Goal: Use online tool/utility: Utilize a website feature to perform a specific function

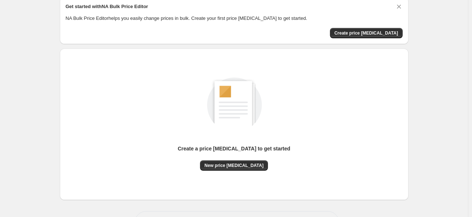
scroll to position [44, 0]
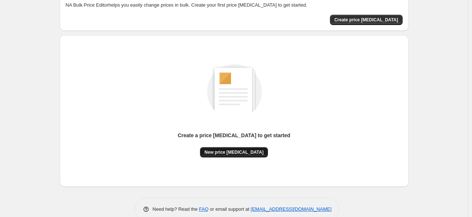
click at [237, 150] on span "New price [MEDICAL_DATA]" at bounding box center [234, 152] width 59 height 6
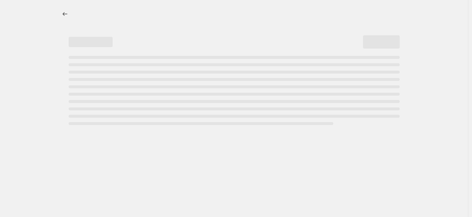
select select "percentage"
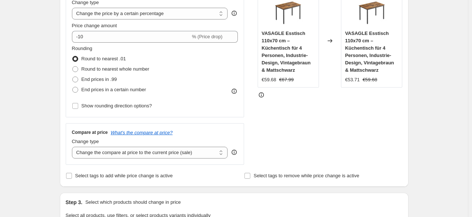
scroll to position [88, 0]
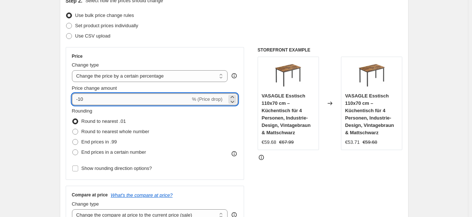
click at [134, 102] on input "-10" at bounding box center [131, 99] width 119 height 12
type input "-1"
type input "-25"
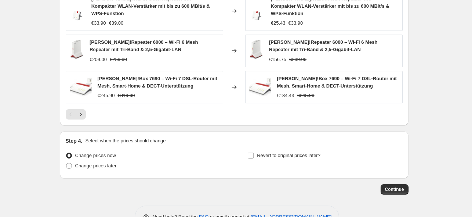
scroll to position [543, 0]
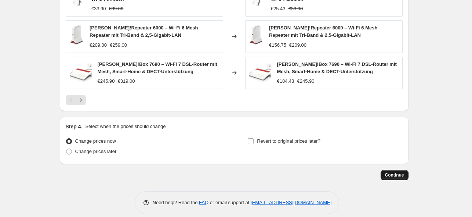
click at [406, 170] on button "Continue" at bounding box center [395, 175] width 28 height 10
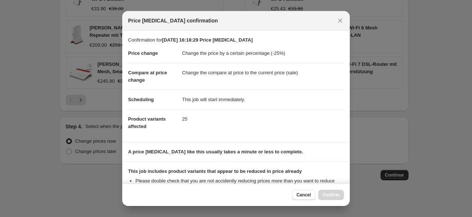
scroll to position [91, 0]
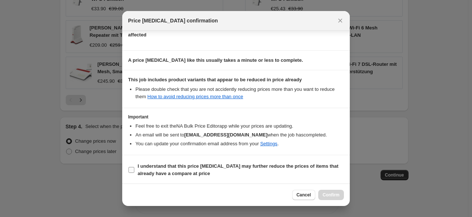
click at [160, 165] on b "I understand that this price change job may further reduce the prices of items …" at bounding box center [238, 169] width 201 height 13
click at [134, 167] on input "I understand that this price change job may further reduce the prices of items …" at bounding box center [132, 170] width 6 height 6
checkbox input "true"
click at [332, 192] on span "Confirm" at bounding box center [331, 195] width 17 height 6
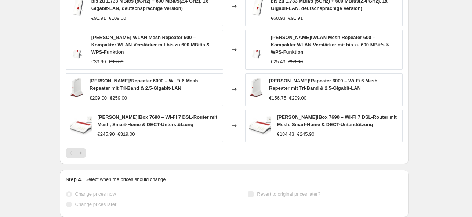
select select "percentage"
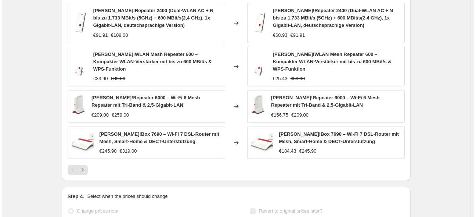
scroll to position [0, 0]
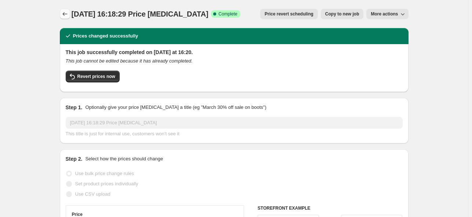
click at [65, 16] on icon "Price change jobs" at bounding box center [64, 13] width 7 height 7
